Goal: Information Seeking & Learning: Learn about a topic

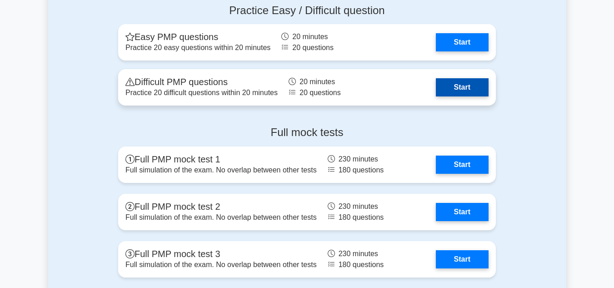
scroll to position [2541, 0]
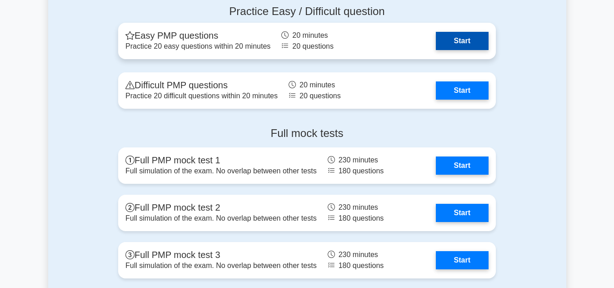
click at [449, 36] on link "Start" at bounding box center [462, 41] width 53 height 18
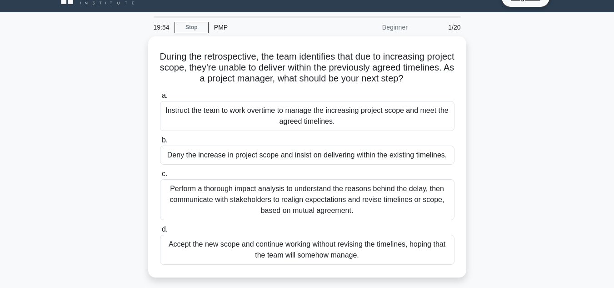
scroll to position [19, 0]
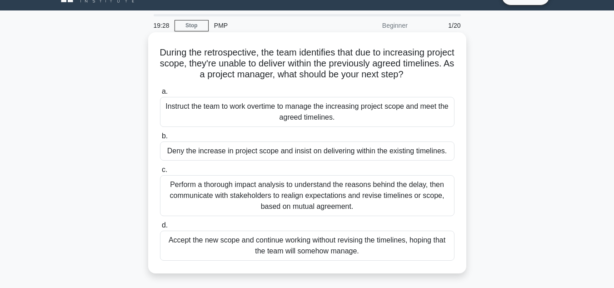
click at [348, 195] on div "Perform a thorough impact analysis to understand the reasons behind the delay, …" at bounding box center [307, 195] width 295 height 41
click at [160, 173] on input "c. Perform a thorough impact analysis to understand the reasons behind the dela…" at bounding box center [160, 170] width 0 height 6
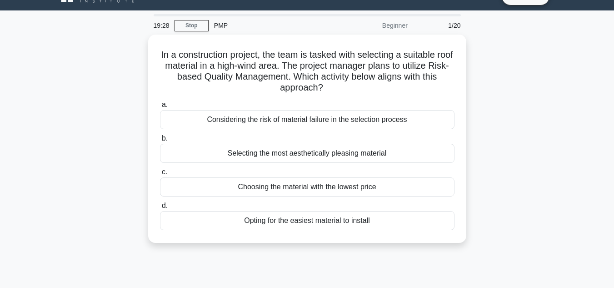
scroll to position [0, 0]
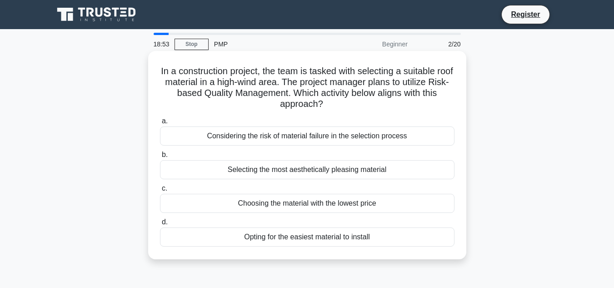
click at [303, 135] on div "Considering the risk of material failure in the selection process" at bounding box center [307, 135] width 295 height 19
click at [160, 124] on input "a. Considering the risk of material failure in the selection process" at bounding box center [160, 121] width 0 height 6
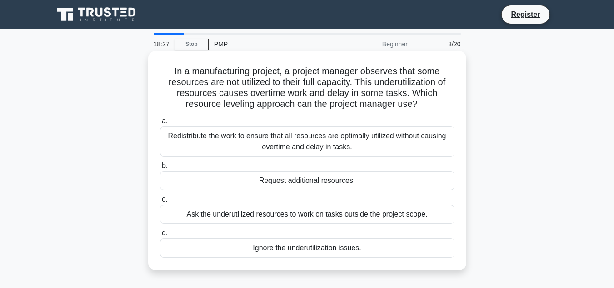
click at [299, 137] on div "Redistribute the work to ensure that all resources are optimally utilized witho…" at bounding box center [307, 141] width 295 height 30
click at [160, 124] on input "a. Redistribute the work to ensure that all resources are optimally utilized wi…" at bounding box center [160, 121] width 0 height 6
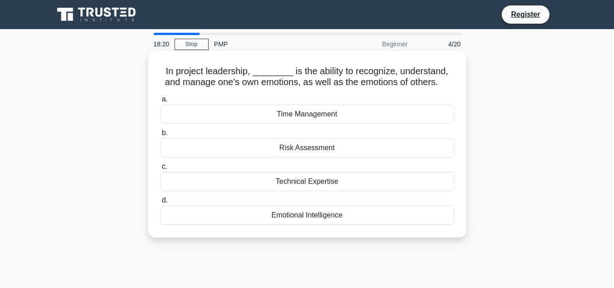
click at [308, 219] on div "Emotional Intelligence" at bounding box center [307, 214] width 295 height 19
click at [160, 203] on input "d. Emotional Intelligence" at bounding box center [160, 200] width 0 height 6
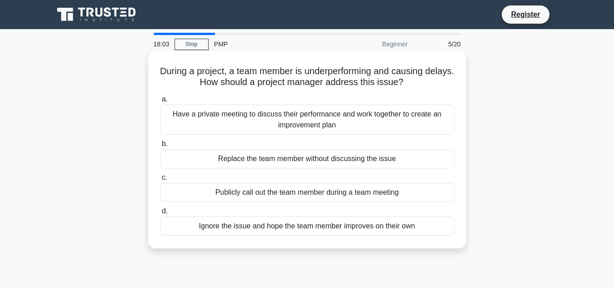
click at [303, 115] on div "Have a private meeting to discuss their performance and work together to create…" at bounding box center [307, 120] width 295 height 30
click at [160, 102] on input "a. Have a private meeting to discuss their performance and work together to cre…" at bounding box center [160, 99] width 0 height 6
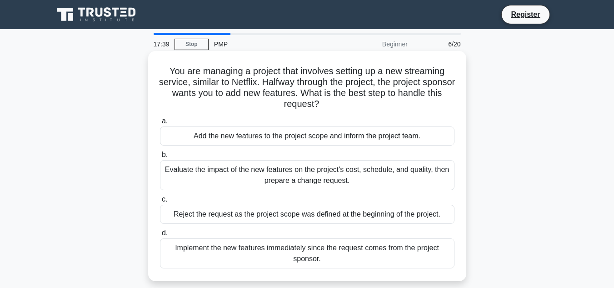
click at [288, 175] on div "Evaluate the impact of the new features on the project's cost, schedule, and qu…" at bounding box center [307, 175] width 295 height 30
click at [160, 158] on input "b. Evaluate the impact of the new features on the project's cost, schedule, and…" at bounding box center [160, 155] width 0 height 6
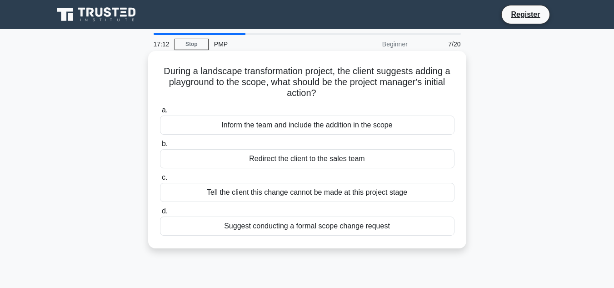
click at [287, 225] on div "Suggest conducting a formal scope change request" at bounding box center [307, 225] width 295 height 19
click at [160, 214] on input "d. Suggest conducting a formal scope change request" at bounding box center [160, 211] width 0 height 6
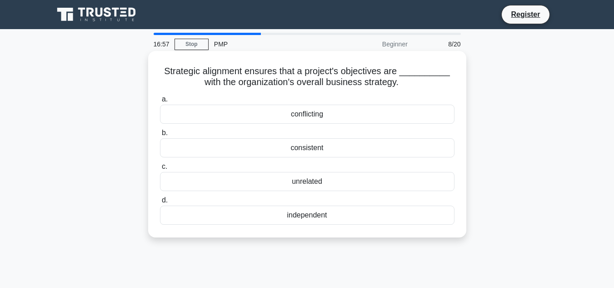
click at [324, 146] on div "consistent" at bounding box center [307, 147] width 295 height 19
click at [160, 136] on input "b. consistent" at bounding box center [160, 133] width 0 height 6
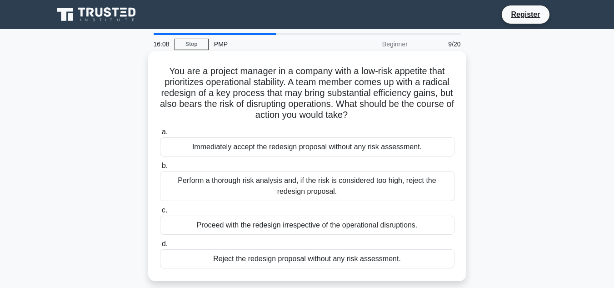
click at [304, 180] on div "Perform a thorough risk analysis and, if the risk is considered too high, rejec…" at bounding box center [307, 186] width 295 height 30
click at [160, 169] on input "b. Perform a thorough risk analysis and, if the risk is considered too high, re…" at bounding box center [160, 166] width 0 height 6
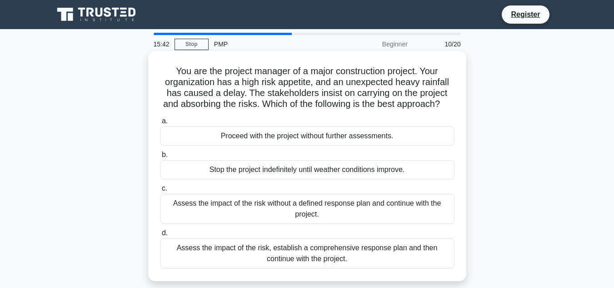
click at [310, 262] on div "Assess the impact of the risk, establish a comprehensive response plan and then…" at bounding box center [307, 253] width 295 height 30
click at [160, 236] on input "d. Assess the impact of the risk, establish a comprehensive response plan and t…" at bounding box center [160, 233] width 0 height 6
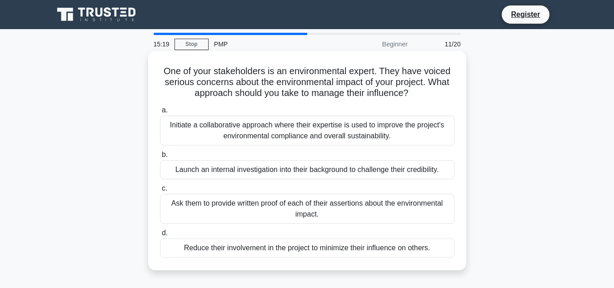
click at [314, 132] on div "Initiate a collaborative approach where their expertise is used to improve the …" at bounding box center [307, 130] width 295 height 30
click at [160, 113] on input "a. Initiate a collaborative approach where their expertise is used to improve t…" at bounding box center [160, 110] width 0 height 6
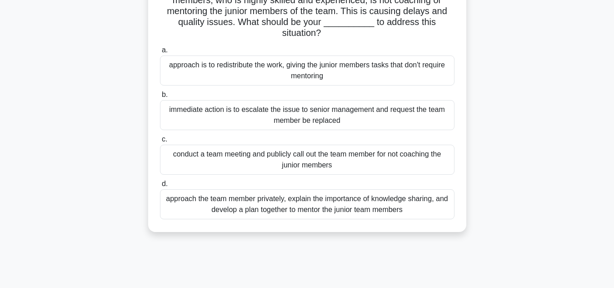
scroll to position [85, 0]
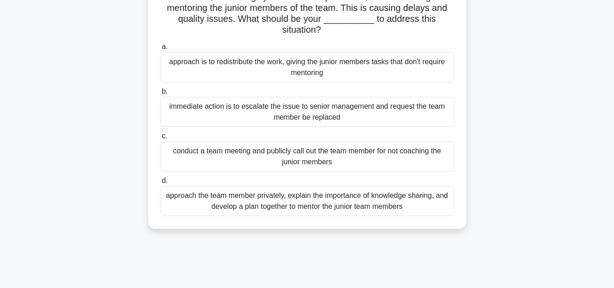
click at [306, 209] on div "approach the team member privately, explain the importance of knowledge sharing…" at bounding box center [307, 201] width 295 height 30
click at [160, 184] on input "d. approach the team member privately, explain the importance of knowledge shar…" at bounding box center [160, 181] width 0 height 6
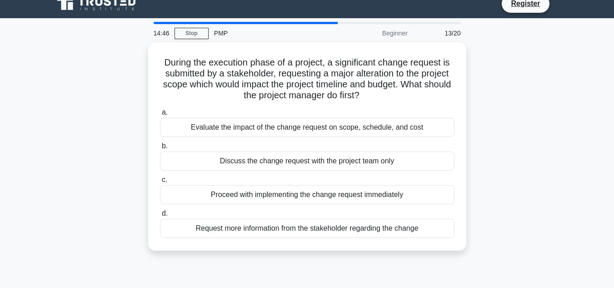
scroll to position [0, 0]
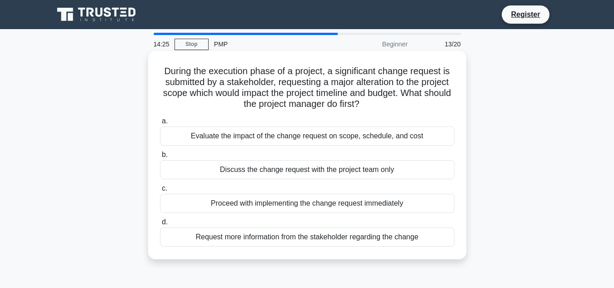
click at [303, 135] on div "Evaluate the impact of the change request on scope, schedule, and cost" at bounding box center [307, 135] width 295 height 19
click at [160, 124] on input "a. Evaluate the impact of the change request on scope, schedule, and cost" at bounding box center [160, 121] width 0 height 6
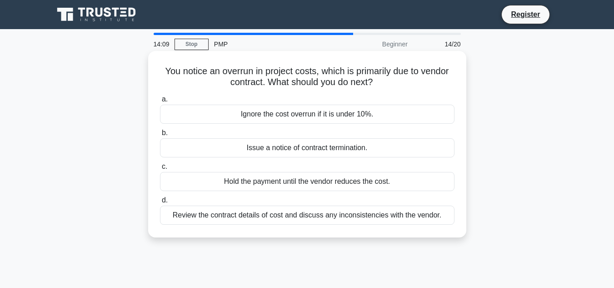
click at [302, 220] on div "Review the contract details of cost and discuss any inconsistencies with the ve…" at bounding box center [307, 214] width 295 height 19
click at [160, 203] on input "d. Review the contract details of cost and discuss any inconsistencies with the…" at bounding box center [160, 200] width 0 height 6
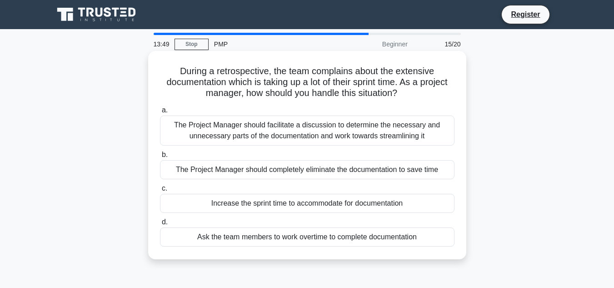
click at [305, 128] on div "The Project Manager should facilitate a discussion to determine the necessary a…" at bounding box center [307, 130] width 295 height 30
click at [160, 113] on input "a. The Project Manager should facilitate a discussion to determine the necessar…" at bounding box center [160, 110] width 0 height 6
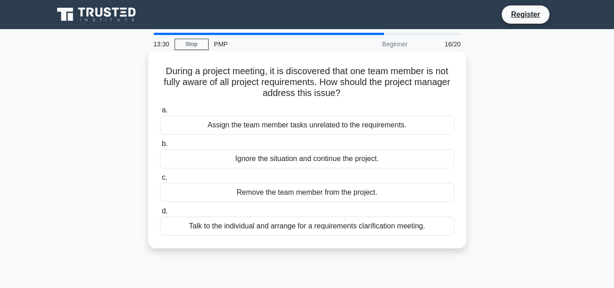
click at [302, 227] on div "Talk to the individual and arrange for a requirements clarification meeting." at bounding box center [307, 225] width 295 height 19
click at [160, 214] on input "d. Talk to the individual and arrange for a requirements clarification meeting." at bounding box center [160, 211] width 0 height 6
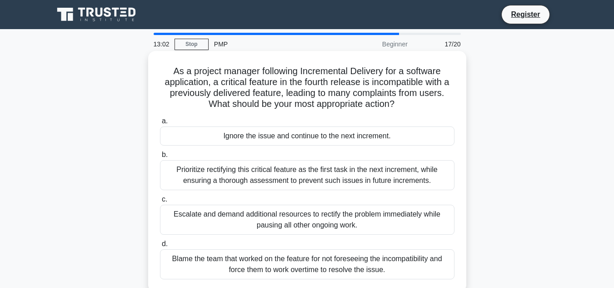
click at [280, 175] on div "Prioritize rectifying this critical feature as the first task in the next incre…" at bounding box center [307, 175] width 295 height 30
click at [160, 158] on input "b. Prioritize rectifying this critical feature as the first task in the next in…" at bounding box center [160, 155] width 0 height 6
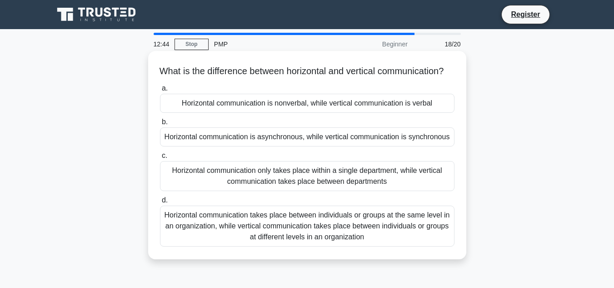
click at [281, 235] on div "Horizontal communication takes place between individuals or groups at the same …" at bounding box center [307, 225] width 295 height 41
click at [160, 203] on input "d. Horizontal communication takes place between individuals or groups at the sa…" at bounding box center [160, 200] width 0 height 6
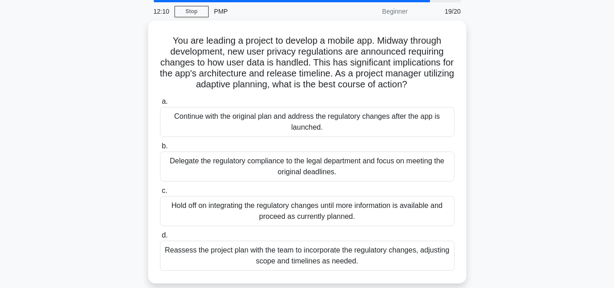
scroll to position [33, 0]
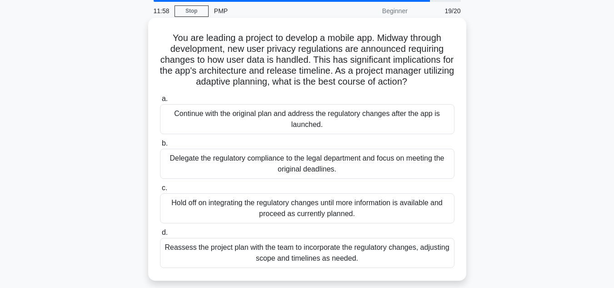
click at [393, 256] on div "Reassess the project plan with the team to incorporate the regulatory changes, …" at bounding box center [307, 253] width 295 height 30
click at [160, 235] on input "d. Reassess the project plan with the team to incorporate the regulatory change…" at bounding box center [160, 233] width 0 height 6
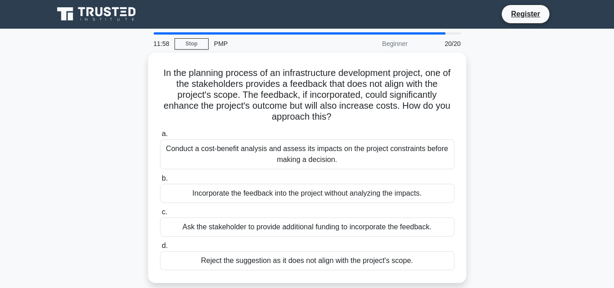
scroll to position [0, 0]
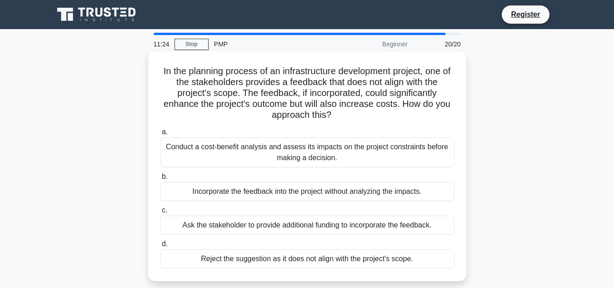
click at [423, 152] on div "Conduct a cost-benefit analysis and assess its impacts on the project constrain…" at bounding box center [307, 152] width 295 height 30
click at [160, 135] on input "a. Conduct a cost-benefit analysis and assess its impacts on the project constr…" at bounding box center [160, 132] width 0 height 6
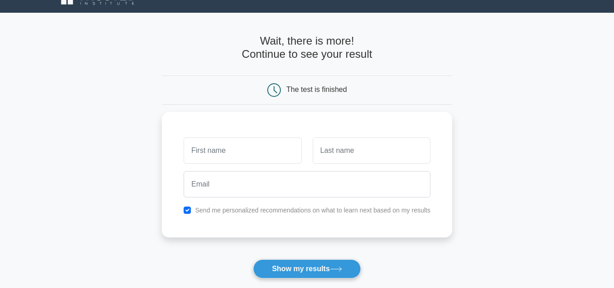
scroll to position [17, 0]
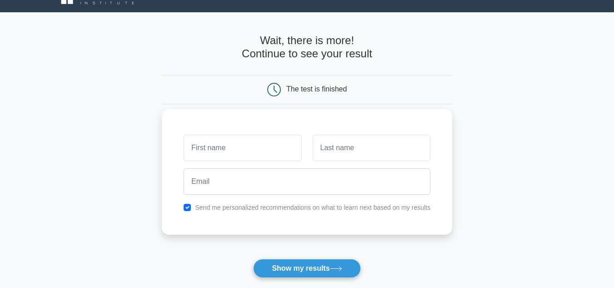
click at [281, 149] on input "text" at bounding box center [243, 148] width 118 height 26
type input "[PERSON_NAME]"
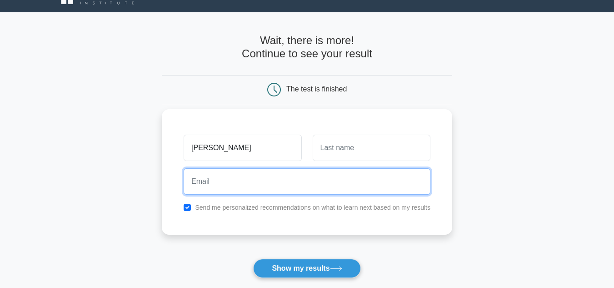
click at [267, 182] on input "email" at bounding box center [307, 181] width 247 height 26
type input "n"
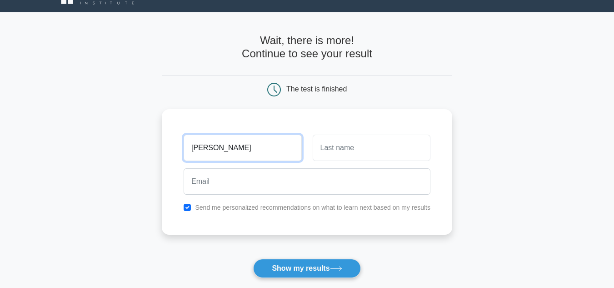
click at [263, 146] on input "[PERSON_NAME]" at bounding box center [243, 148] width 118 height 26
type input "N"
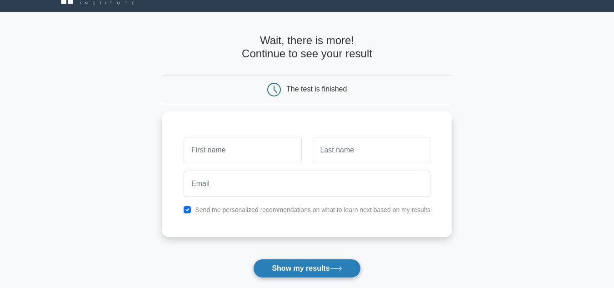
click at [307, 270] on button "Show my results" at bounding box center [306, 268] width 107 height 19
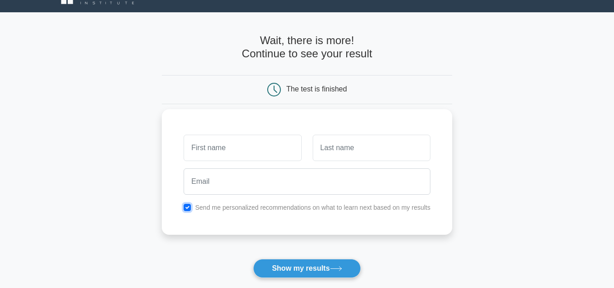
click at [185, 210] on input "checkbox" at bounding box center [187, 207] width 7 height 7
checkbox input "false"
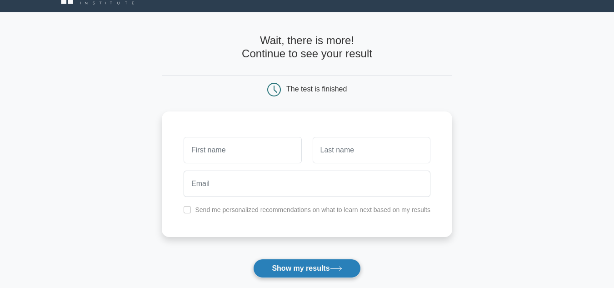
click at [285, 270] on button "Show my results" at bounding box center [306, 268] width 107 height 19
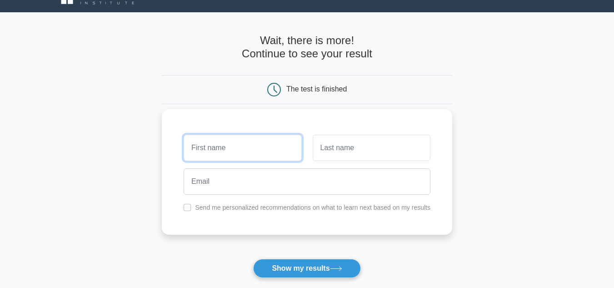
click at [230, 151] on input "text" at bounding box center [243, 148] width 118 height 26
type input "Natasha"
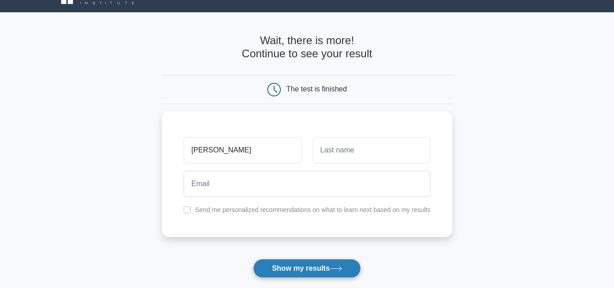
click at [286, 270] on button "Show my results" at bounding box center [306, 268] width 107 height 19
type input "n"
type input "Natasha"
click at [286, 270] on button "Show my results" at bounding box center [306, 268] width 107 height 19
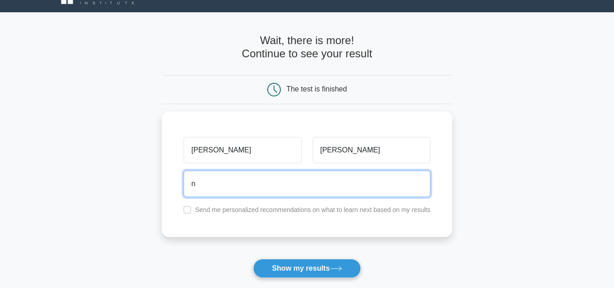
type input "natasha272.95@gmail.com"
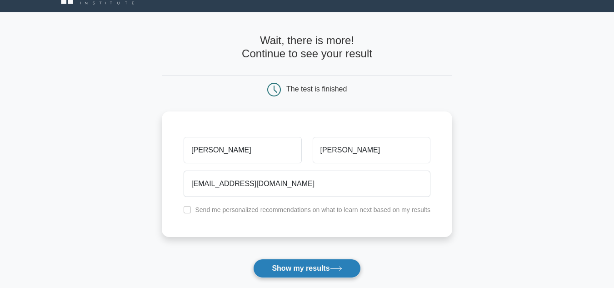
click at [286, 267] on button "Show my results" at bounding box center [306, 268] width 107 height 19
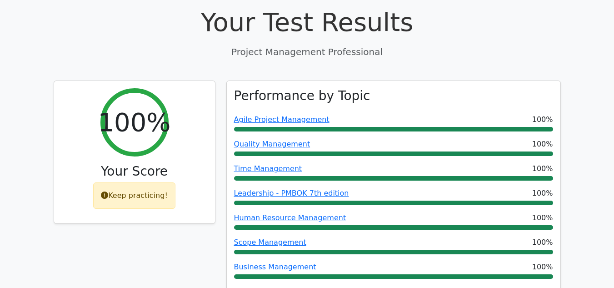
scroll to position [330, 0]
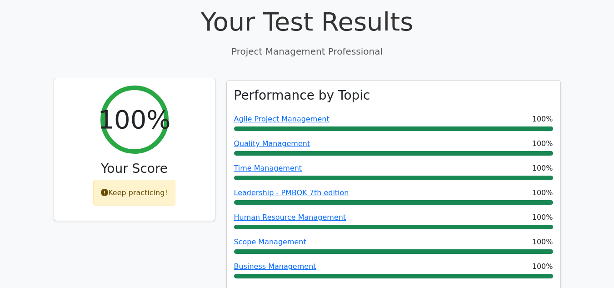
click at [122, 180] on div "Keep practicing!" at bounding box center [134, 193] width 82 height 26
click at [144, 180] on div "Keep practicing!" at bounding box center [134, 193] width 82 height 26
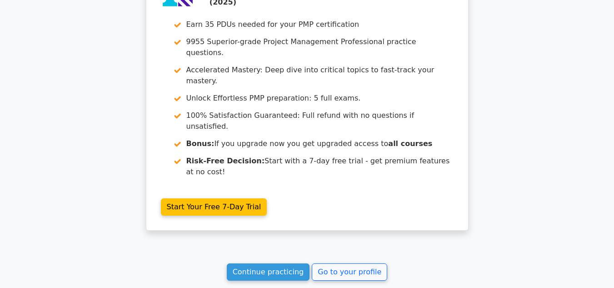
scroll to position [2059, 0]
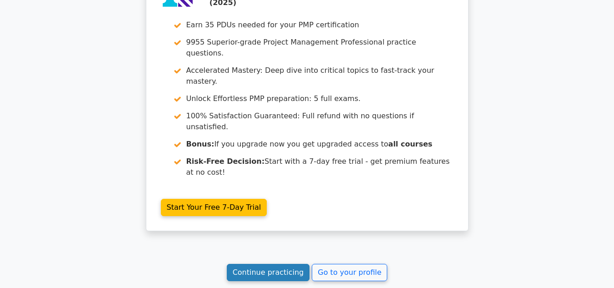
click at [273, 264] on link "Continue practicing" at bounding box center [268, 272] width 83 height 17
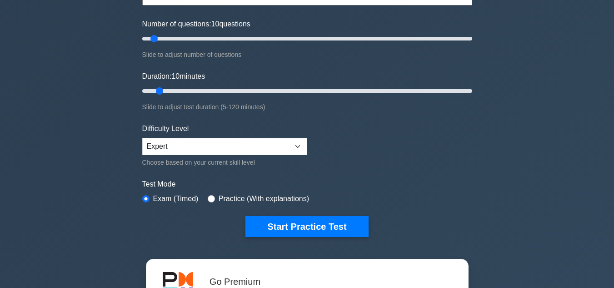
scroll to position [107, 0]
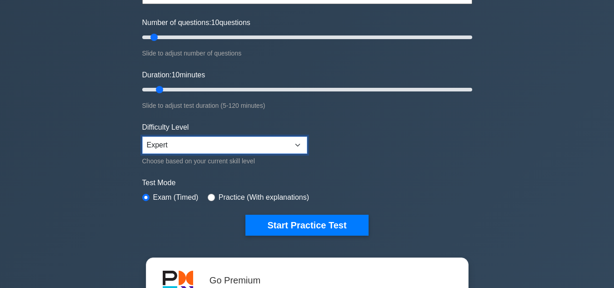
click at [245, 140] on select "Beginner Intermediate Expert" at bounding box center [224, 144] width 165 height 17
click at [355, 170] on form "Topics Scope Management Time Management Cost Management Quality Management Risk…" at bounding box center [307, 95] width 330 height 281
click at [245, 143] on select "Beginner Intermediate Expert" at bounding box center [224, 144] width 165 height 17
select select "intermediate"
click at [142, 136] on select "Beginner Intermediate Expert" at bounding box center [224, 144] width 165 height 17
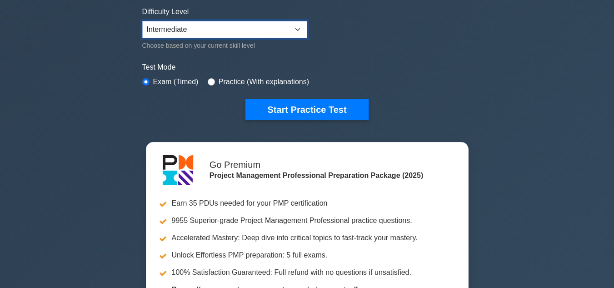
scroll to position [223, 0]
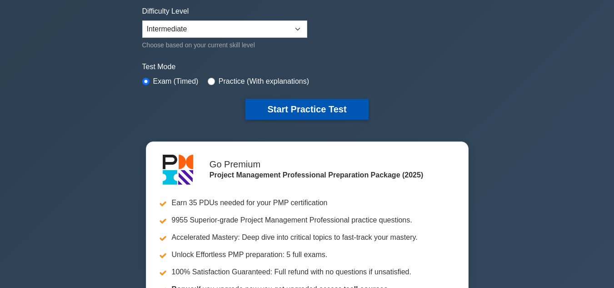
click at [303, 109] on button "Start Practice Test" at bounding box center [306, 109] width 123 height 21
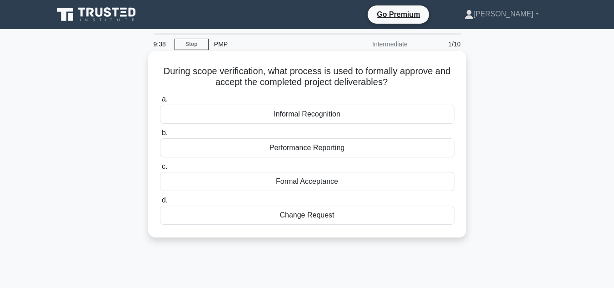
click at [295, 185] on div "Formal Acceptance" at bounding box center [307, 181] width 295 height 19
click at [160, 170] on input "c. Formal Acceptance" at bounding box center [160, 167] width 0 height 6
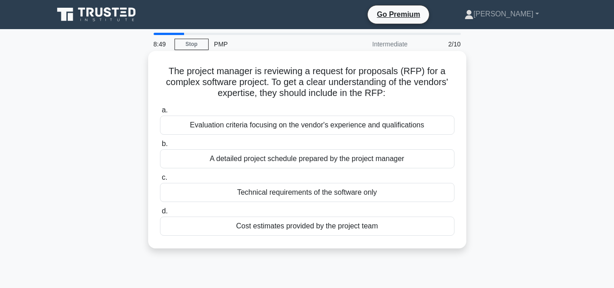
click at [309, 123] on div "Evaluation criteria focusing on the vendor's experience and qualifications" at bounding box center [307, 124] width 295 height 19
click at [160, 113] on input "a. Evaluation criteria focusing on the vendor's experience and qualifications" at bounding box center [160, 110] width 0 height 6
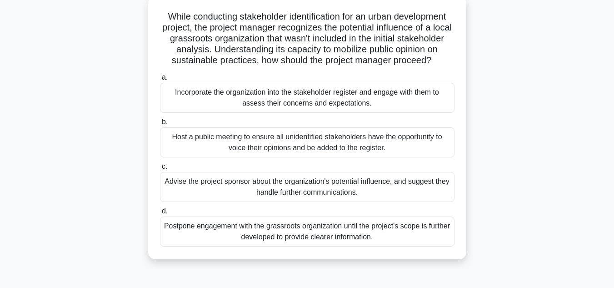
scroll to position [55, 0]
click at [405, 105] on div "Incorporate the organization into the stakeholder register and engage with them…" at bounding box center [307, 97] width 295 height 30
click at [160, 80] on input "a. Incorporate the organization into the stakeholder register and engage with t…" at bounding box center [160, 77] width 0 height 6
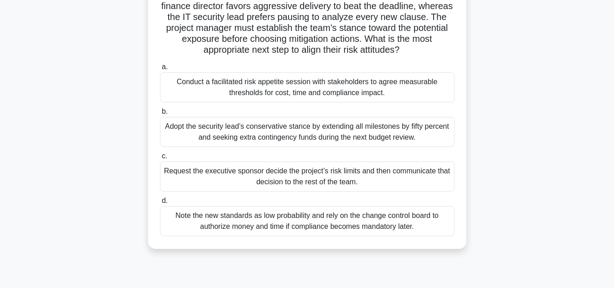
scroll to position [87, 0]
click at [414, 88] on div "Conduct a facilitated risk appetite session with stakeholders to agree measurab…" at bounding box center [307, 87] width 295 height 30
click at [160, 70] on input "a. Conduct a facilitated risk appetite session with stakeholders to agree measu…" at bounding box center [160, 67] width 0 height 6
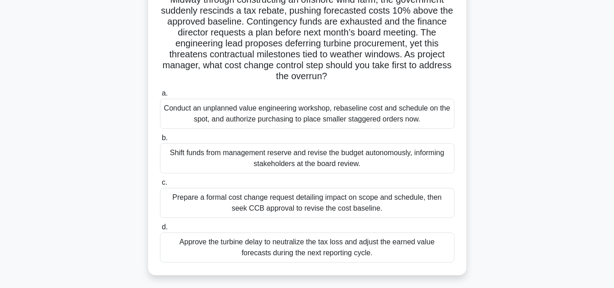
scroll to position [74, 0]
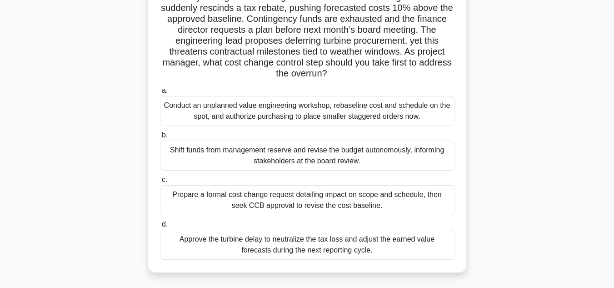
click at [428, 195] on div "Prepare a formal cost change request detailing impact on scope and schedule, th…" at bounding box center [307, 200] width 295 height 30
click at [160, 183] on input "c. Prepare a formal cost change request detailing impact on scope and schedule,…" at bounding box center [160, 180] width 0 height 6
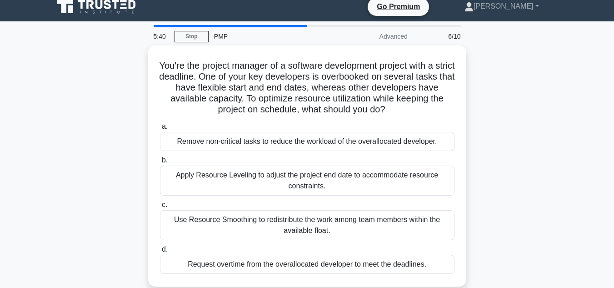
scroll to position [0, 0]
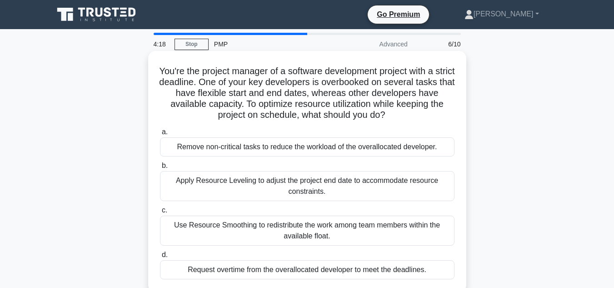
click at [317, 230] on div "Use Resource Smoothing to redistribute the work among team members within the a…" at bounding box center [307, 230] width 295 height 30
click at [160, 213] on input "c. Use Resource Smoothing to redistribute the work among team members within th…" at bounding box center [160, 210] width 0 height 6
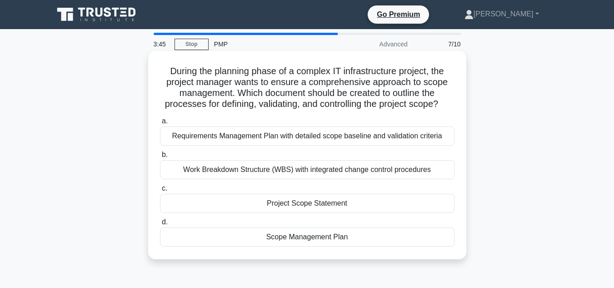
click at [315, 238] on div "Scope Management Plan" at bounding box center [307, 236] width 295 height 19
click at [160, 225] on input "d. Scope Management Plan" at bounding box center [160, 222] width 0 height 6
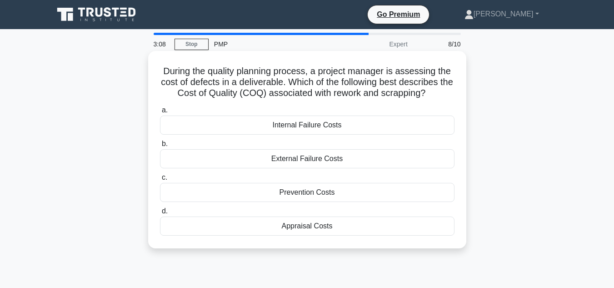
click at [339, 157] on div "External Failure Costs" at bounding box center [307, 158] width 295 height 19
click at [160, 147] on input "b. External Failure Costs" at bounding box center [160, 144] width 0 height 6
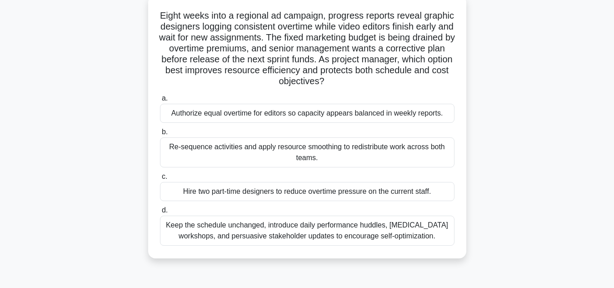
scroll to position [61, 0]
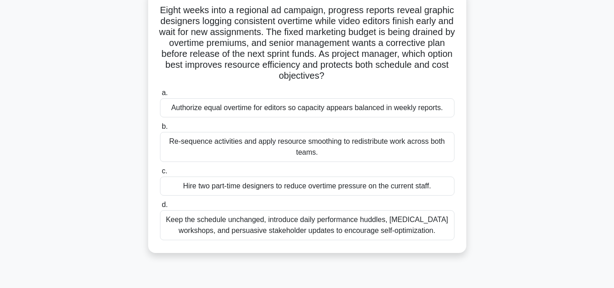
click at [287, 228] on div "Keep the schedule unchanged, introduce daily performance huddles, cross-trainin…" at bounding box center [307, 225] width 295 height 30
click at [160, 208] on input "d. Keep the schedule unchanged, introduce daily performance huddles, cross-trai…" at bounding box center [160, 205] width 0 height 6
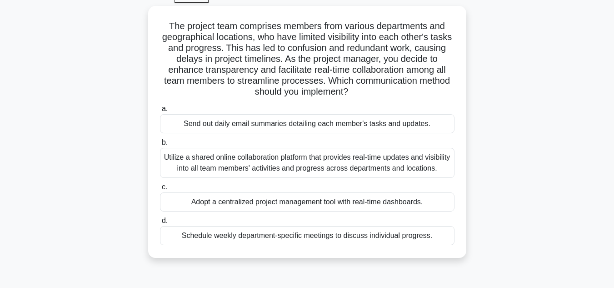
scroll to position [48, 0]
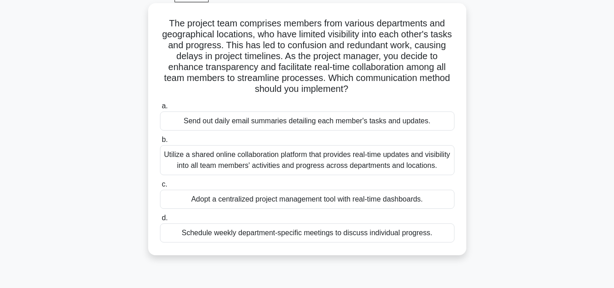
click at [428, 167] on div "Utilize a shared online collaboration platform that provides real-time updates …" at bounding box center [307, 160] width 295 height 30
click at [160, 143] on input "b. Utilize a shared online collaboration platform that provides real-time updat…" at bounding box center [160, 140] width 0 height 6
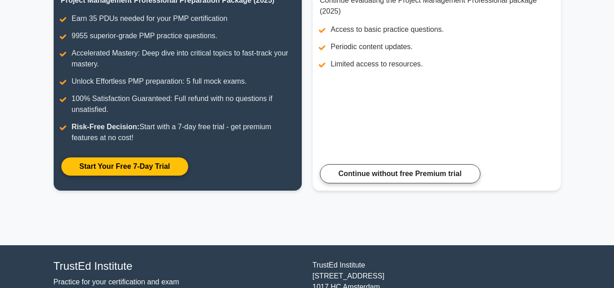
scroll to position [148, 0]
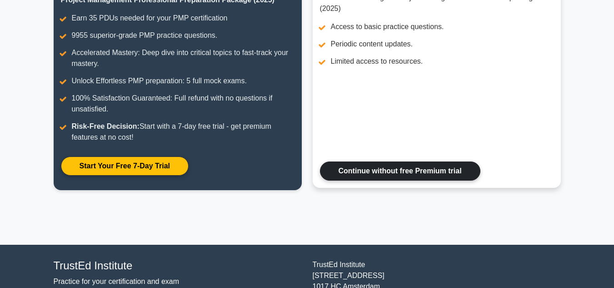
click at [412, 171] on link "Continue without free Premium trial" at bounding box center [400, 170] width 160 height 19
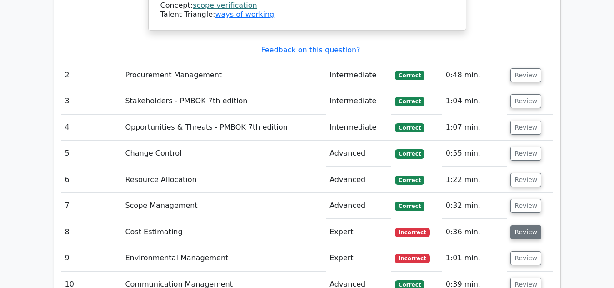
scroll to position [1234, 0]
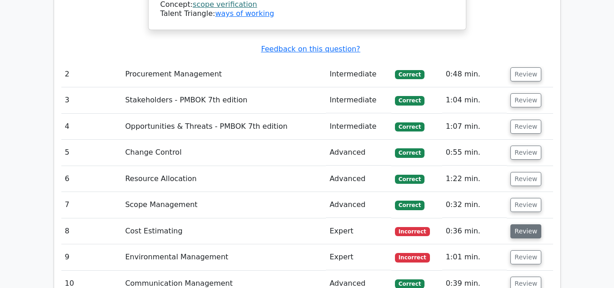
click at [528, 224] on button "Review" at bounding box center [525, 231] width 31 height 14
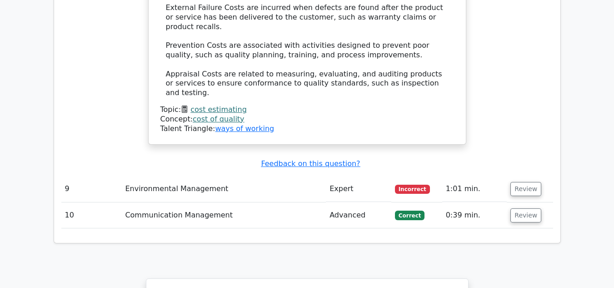
scroll to position [1760, 0]
click at [524, 181] on button "Review" at bounding box center [525, 188] width 31 height 14
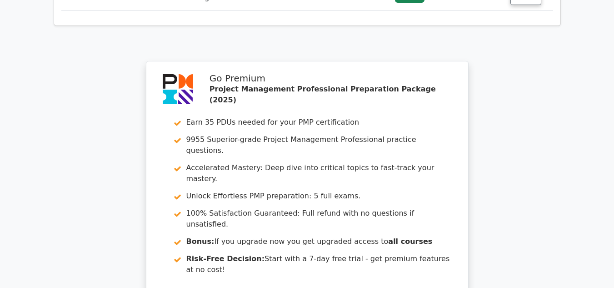
scroll to position [2558, 0]
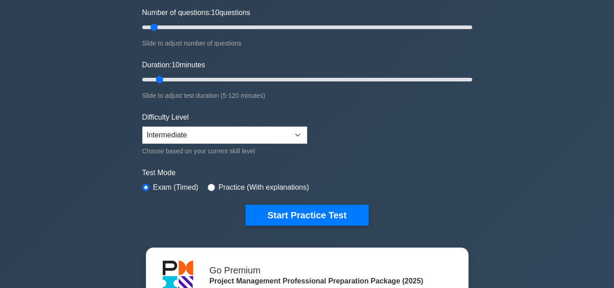
scroll to position [118, 0]
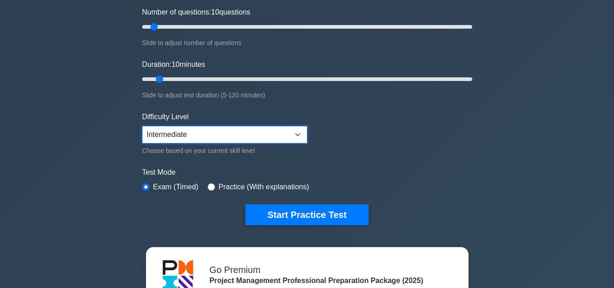
click at [249, 134] on select "Beginner Intermediate Expert" at bounding box center [224, 134] width 165 height 17
select select "expert"
click at [142, 126] on select "Beginner Intermediate Expert" at bounding box center [224, 134] width 165 height 17
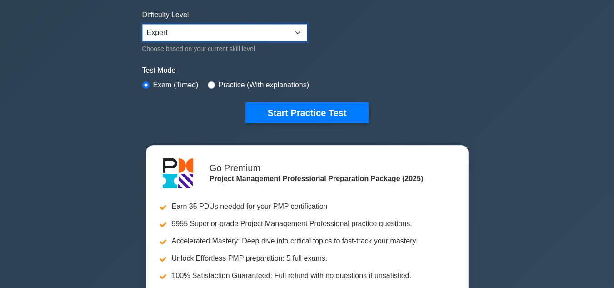
scroll to position [225, 0]
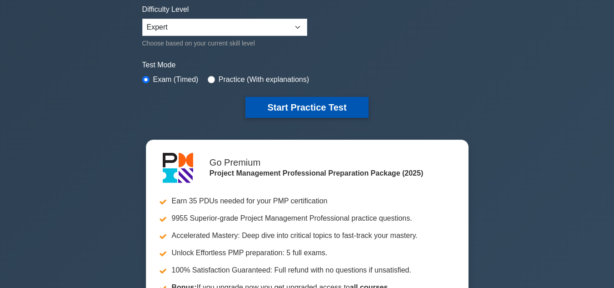
click at [338, 102] on button "Start Practice Test" at bounding box center [306, 107] width 123 height 21
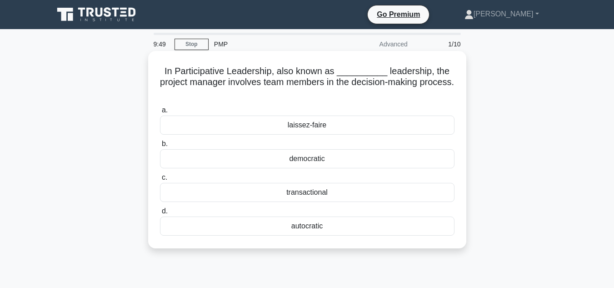
click at [312, 125] on div "laissez-faire" at bounding box center [307, 124] width 295 height 19
click at [160, 113] on input "a. laissez-faire" at bounding box center [160, 110] width 0 height 6
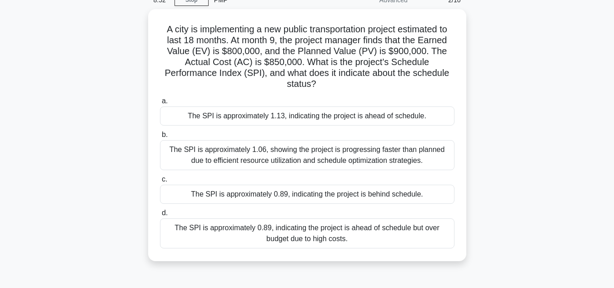
scroll to position [45, 0]
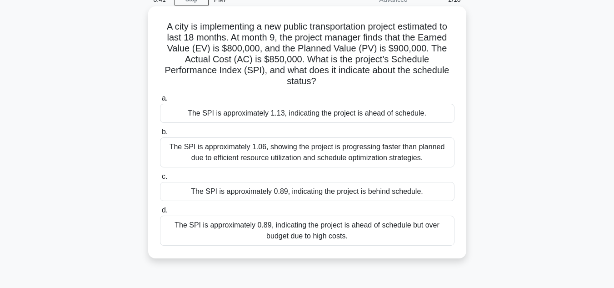
click at [372, 191] on div "The SPI is approximately 0.89, indicating the project is behind schedule." at bounding box center [307, 191] width 295 height 19
click at [160, 180] on input "c. The SPI is approximately 0.89, indicating the project is behind schedule." at bounding box center [160, 177] width 0 height 6
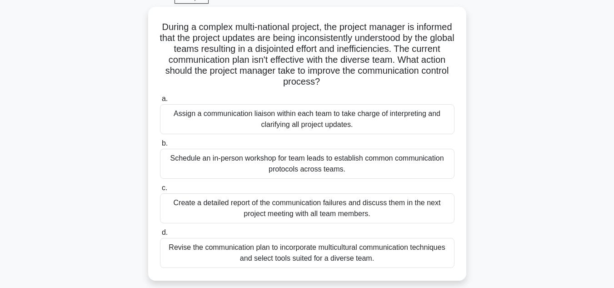
scroll to position [50, 0]
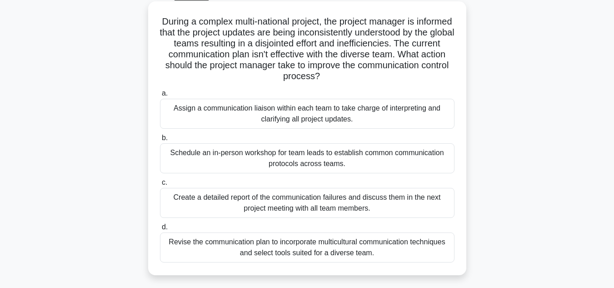
click at [354, 249] on div "Revise the communication plan to incorporate multicultural communication techni…" at bounding box center [307, 247] width 295 height 30
click at [160, 230] on input "d. Revise the communication plan to incorporate multicultural communication tec…" at bounding box center [160, 227] width 0 height 6
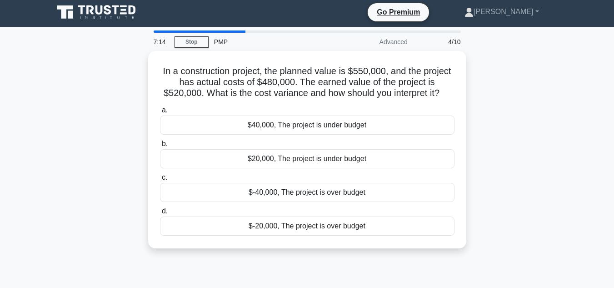
scroll to position [0, 0]
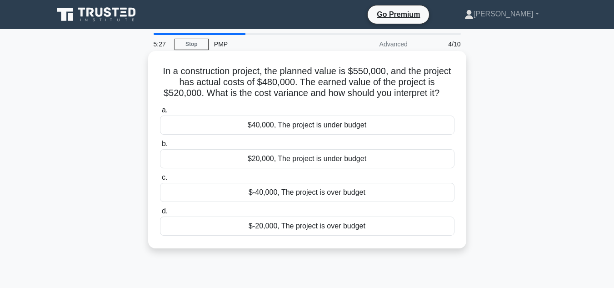
click at [300, 129] on div "$40,000, The project is under budget" at bounding box center [307, 124] width 295 height 19
click at [160, 113] on input "a. $40,000, The project is under budget" at bounding box center [160, 110] width 0 height 6
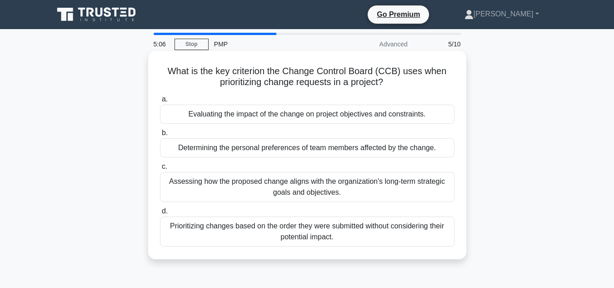
click at [285, 115] on div "Evaluating the impact of the change on project objectives and constraints." at bounding box center [307, 114] width 295 height 19
click at [160, 102] on input "a. Evaluating the impact of the change on project objectives and constraints." at bounding box center [160, 99] width 0 height 6
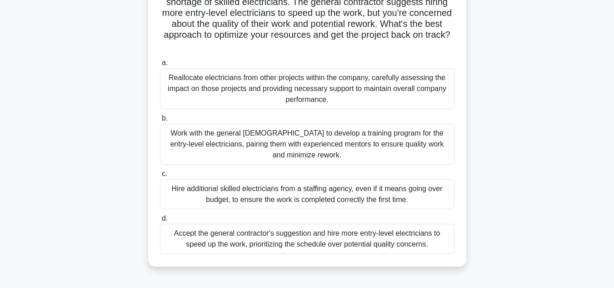
scroll to position [91, 0]
click at [380, 81] on div "Reallocate electricians from other projects within the company, carefully asses…" at bounding box center [307, 88] width 295 height 41
click at [160, 65] on input "a. Reallocate electricians from other projects within the company, carefully as…" at bounding box center [160, 63] width 0 height 6
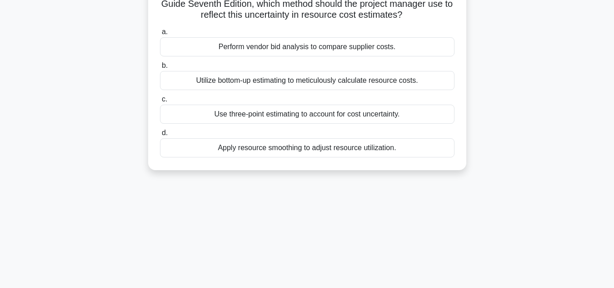
scroll to position [0, 0]
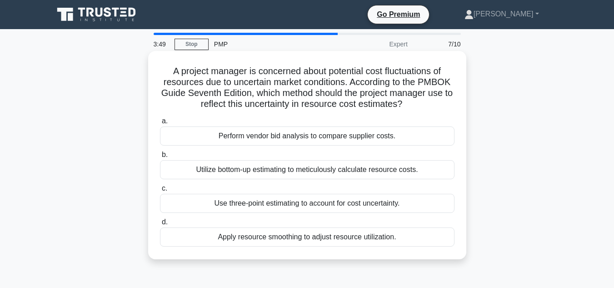
click at [248, 133] on div "Perform vendor bid analysis to compare supplier costs." at bounding box center [307, 135] width 295 height 19
click at [160, 124] on input "a. Perform vendor bid analysis to compare supplier costs." at bounding box center [160, 121] width 0 height 6
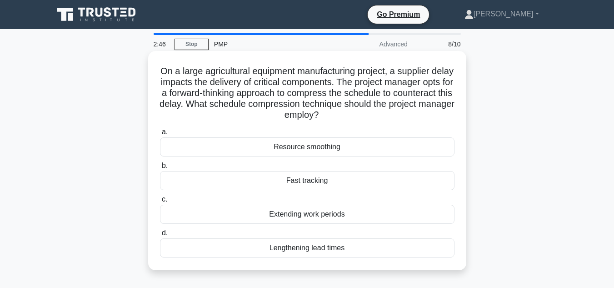
click at [307, 147] on div "Resource smoothing" at bounding box center [307, 146] width 295 height 19
click at [160, 135] on input "a. Resource smoothing" at bounding box center [160, 132] width 0 height 6
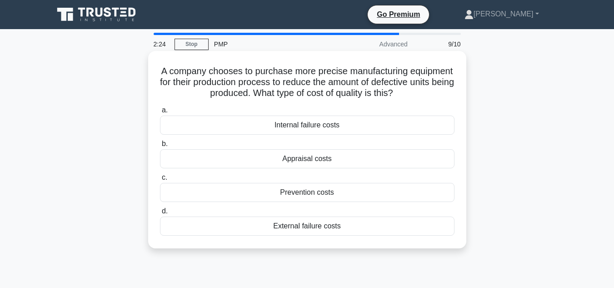
click at [304, 191] on div "Prevention costs" at bounding box center [307, 192] width 295 height 19
click at [160, 180] on input "c. Prevention costs" at bounding box center [160, 178] width 0 height 6
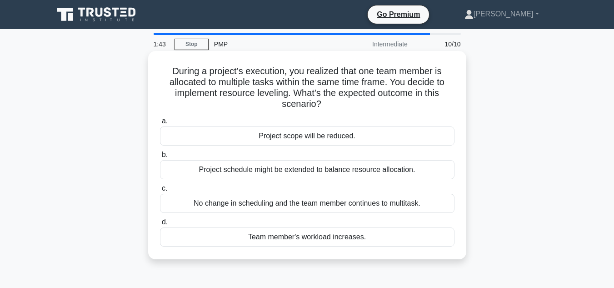
click at [278, 173] on div "Project schedule might be extended to balance resource allocation." at bounding box center [307, 169] width 295 height 19
click at [160, 158] on input "b. Project schedule might be extended to balance resource allocation." at bounding box center [160, 155] width 0 height 6
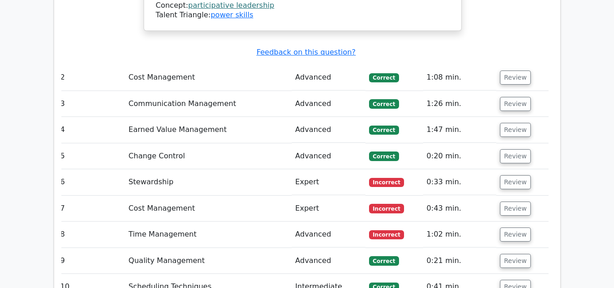
scroll to position [1233, 0]
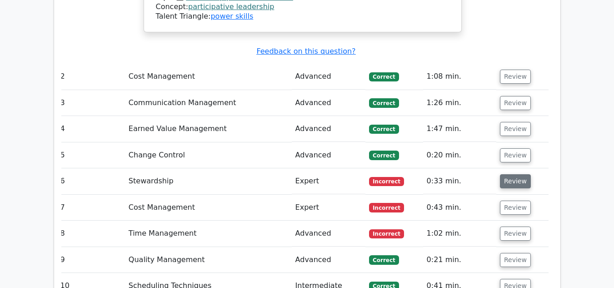
click at [520, 174] on button "Review" at bounding box center [515, 181] width 31 height 14
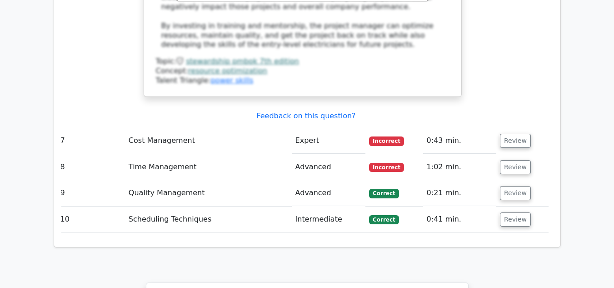
scroll to position [1838, 0]
click at [516, 133] on button "Review" at bounding box center [515, 140] width 31 height 14
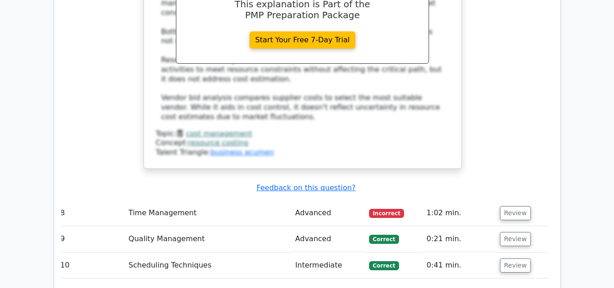
scroll to position [2252, 0]
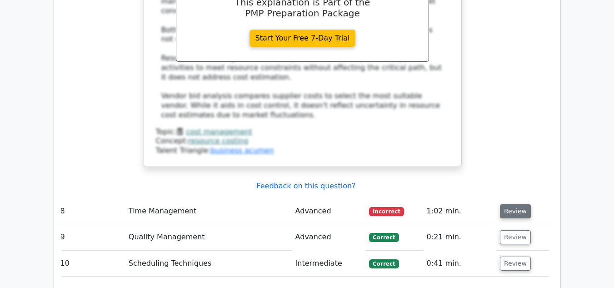
click at [513, 204] on button "Review" at bounding box center [515, 211] width 31 height 14
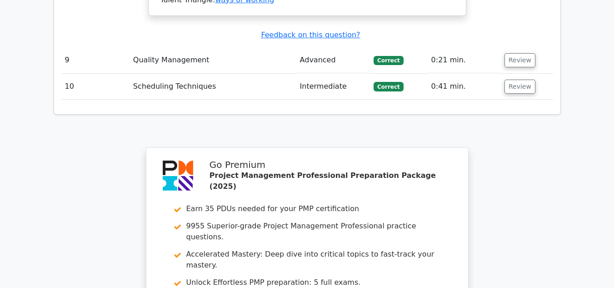
scroll to position [3058, 0]
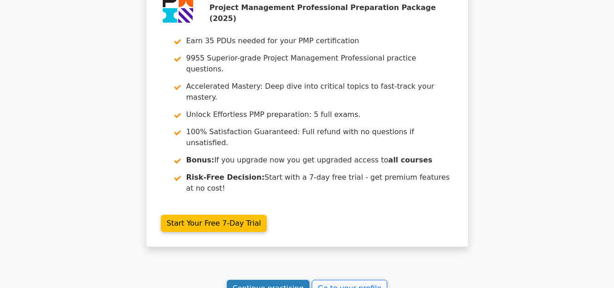
click at [294, 280] on link "Continue practicing" at bounding box center [268, 288] width 83 height 17
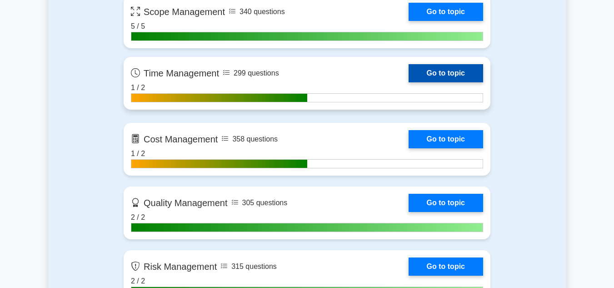
scroll to position [685, 0]
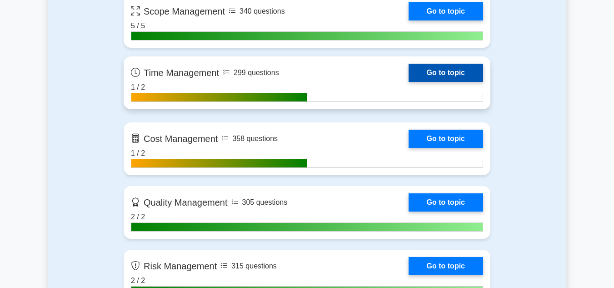
click at [435, 72] on link "Go to topic" at bounding box center [446, 73] width 75 height 18
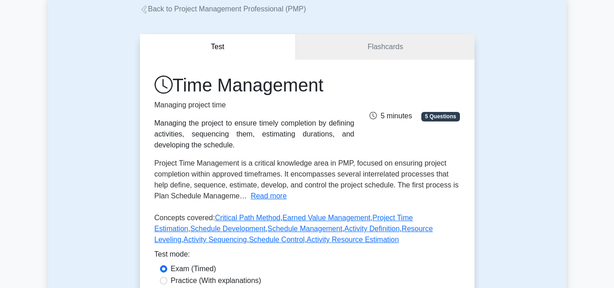
scroll to position [54, 0]
click at [386, 45] on link "Flashcards" at bounding box center [385, 48] width 178 height 26
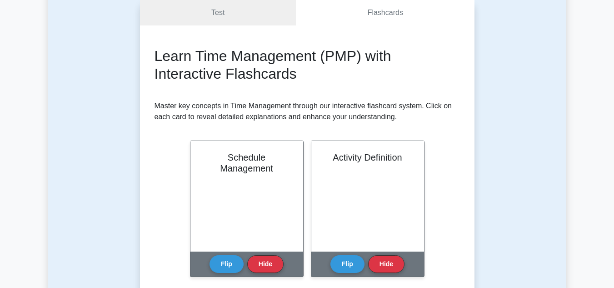
scroll to position [47, 0]
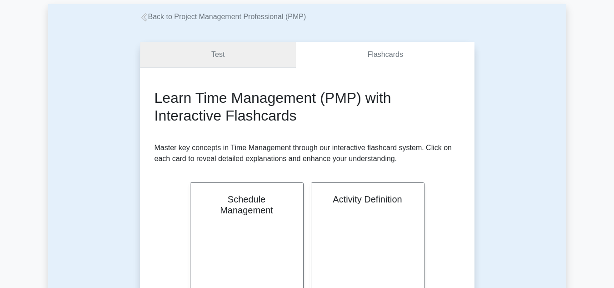
click at [246, 47] on link "Test" at bounding box center [218, 55] width 156 height 26
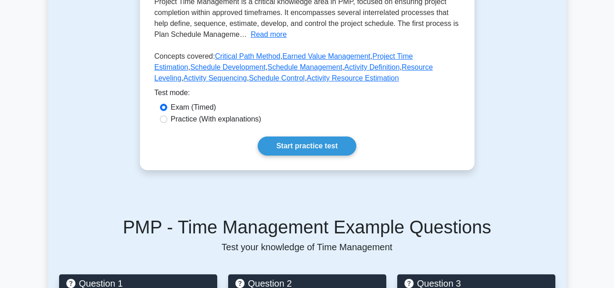
scroll to position [223, 0]
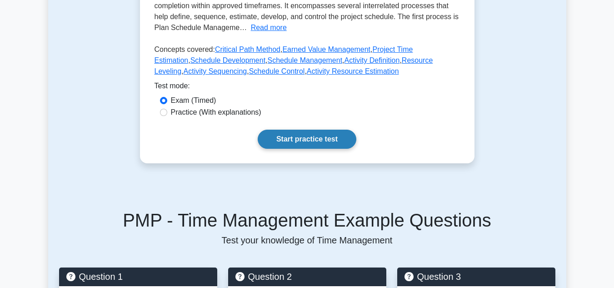
click at [299, 140] on link "Start practice test" at bounding box center [307, 139] width 99 height 19
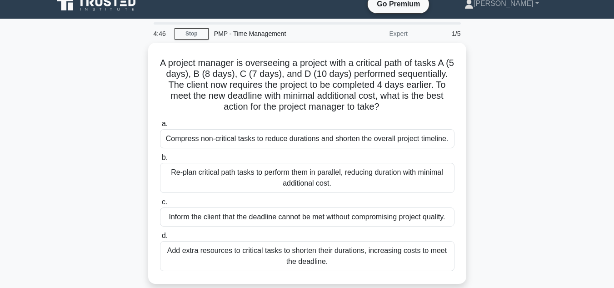
scroll to position [7, 0]
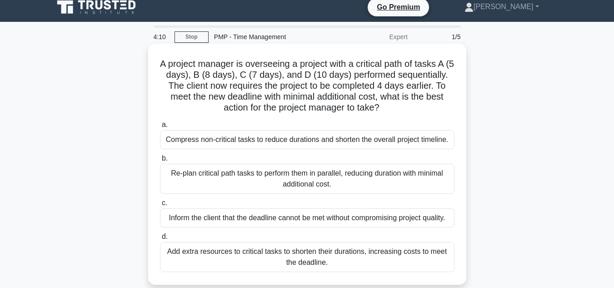
click at [288, 176] on div "Re-plan critical path tasks to perform them in parallel, reducing duration with…" at bounding box center [307, 179] width 295 height 30
click at [160, 161] on input "b. Re-plan critical path tasks to perform them in parallel, reducing duration w…" at bounding box center [160, 158] width 0 height 6
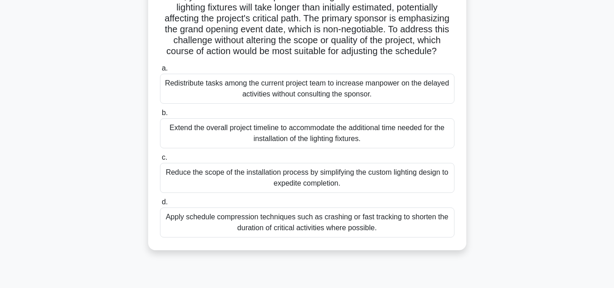
scroll to position [89, 0]
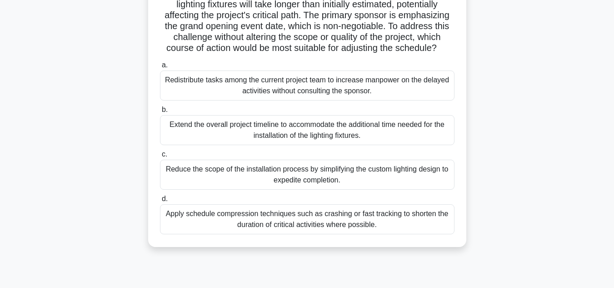
click at [410, 228] on div "Apply schedule compression techniques such as crashing or fast tracking to shor…" at bounding box center [307, 219] width 295 height 30
click at [160, 202] on input "d. Apply schedule compression techniques such as crashing or fast tracking to s…" at bounding box center [160, 199] width 0 height 6
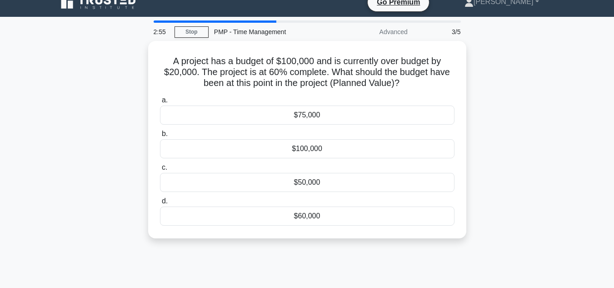
scroll to position [0, 0]
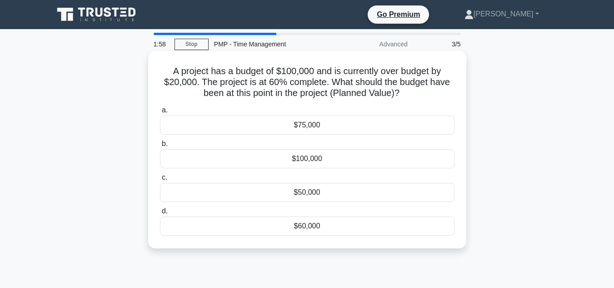
click at [315, 229] on div "$60,000" at bounding box center [307, 225] width 295 height 19
click at [160, 214] on input "d. $60,000" at bounding box center [160, 211] width 0 height 6
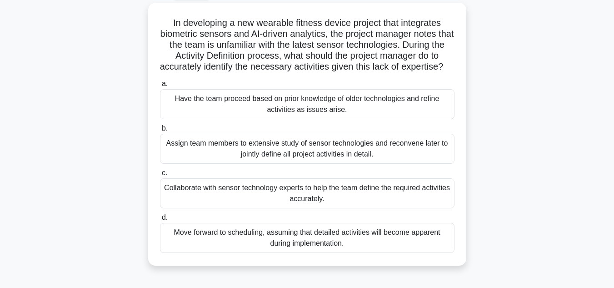
scroll to position [52, 0]
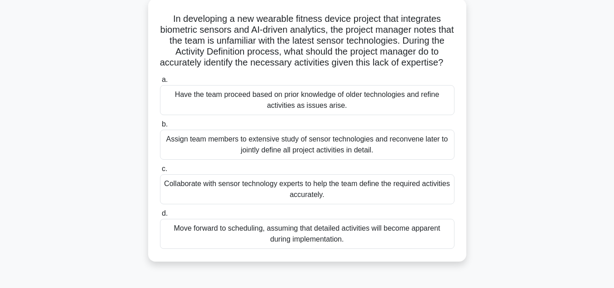
click at [421, 204] on div "Collaborate with sensor technology experts to help the team define the required…" at bounding box center [307, 189] width 295 height 30
click at [160, 172] on input "c. Collaborate with sensor technology experts to help the team define the requi…" at bounding box center [160, 169] width 0 height 6
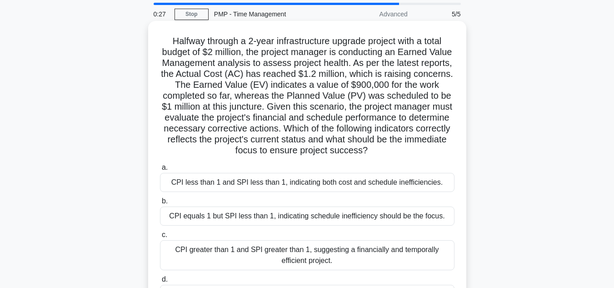
scroll to position [30, 0]
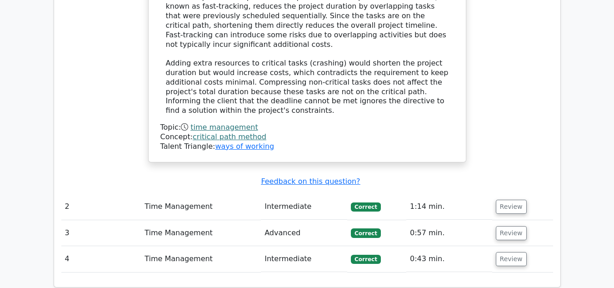
scroll to position [1067, 0]
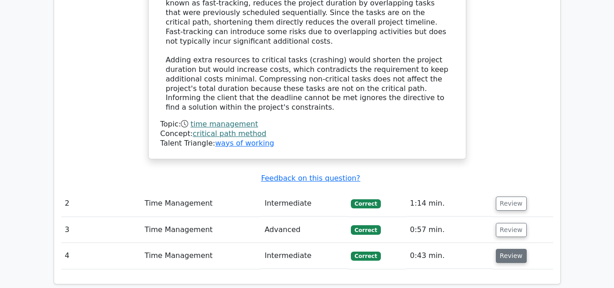
click at [507, 249] on button "Review" at bounding box center [511, 256] width 31 height 14
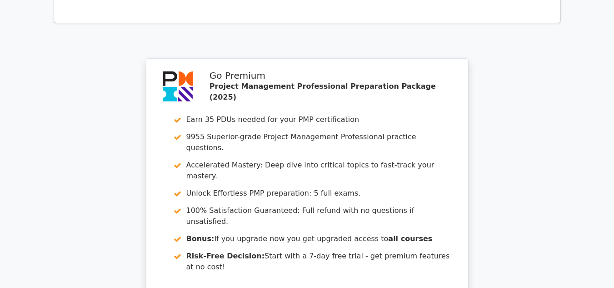
scroll to position [1853, 0]
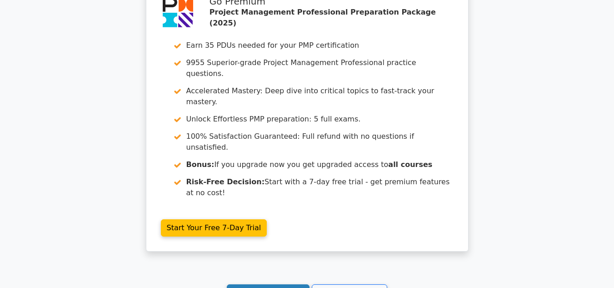
click at [265, 284] on link "Continue practicing" at bounding box center [268, 292] width 83 height 17
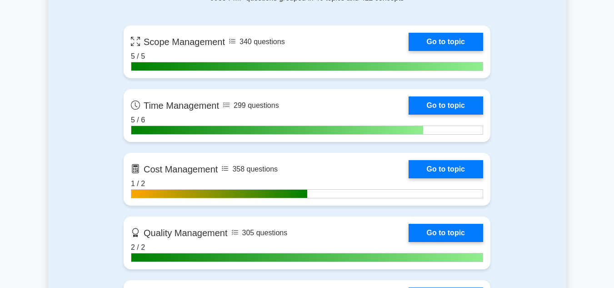
scroll to position [655, 0]
